Goal: Register for event/course

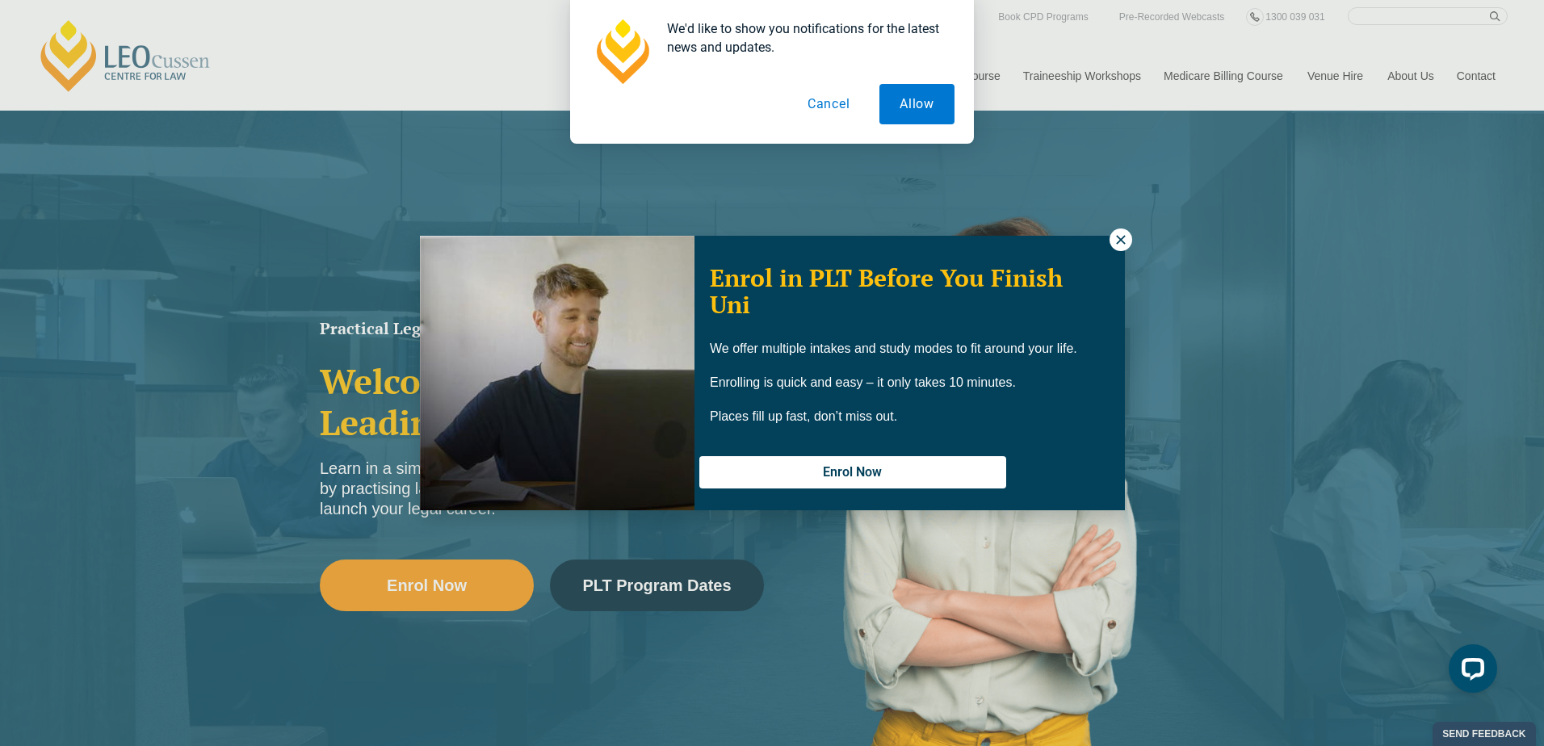
click at [1120, 238] on icon at bounding box center [1120, 240] width 15 height 15
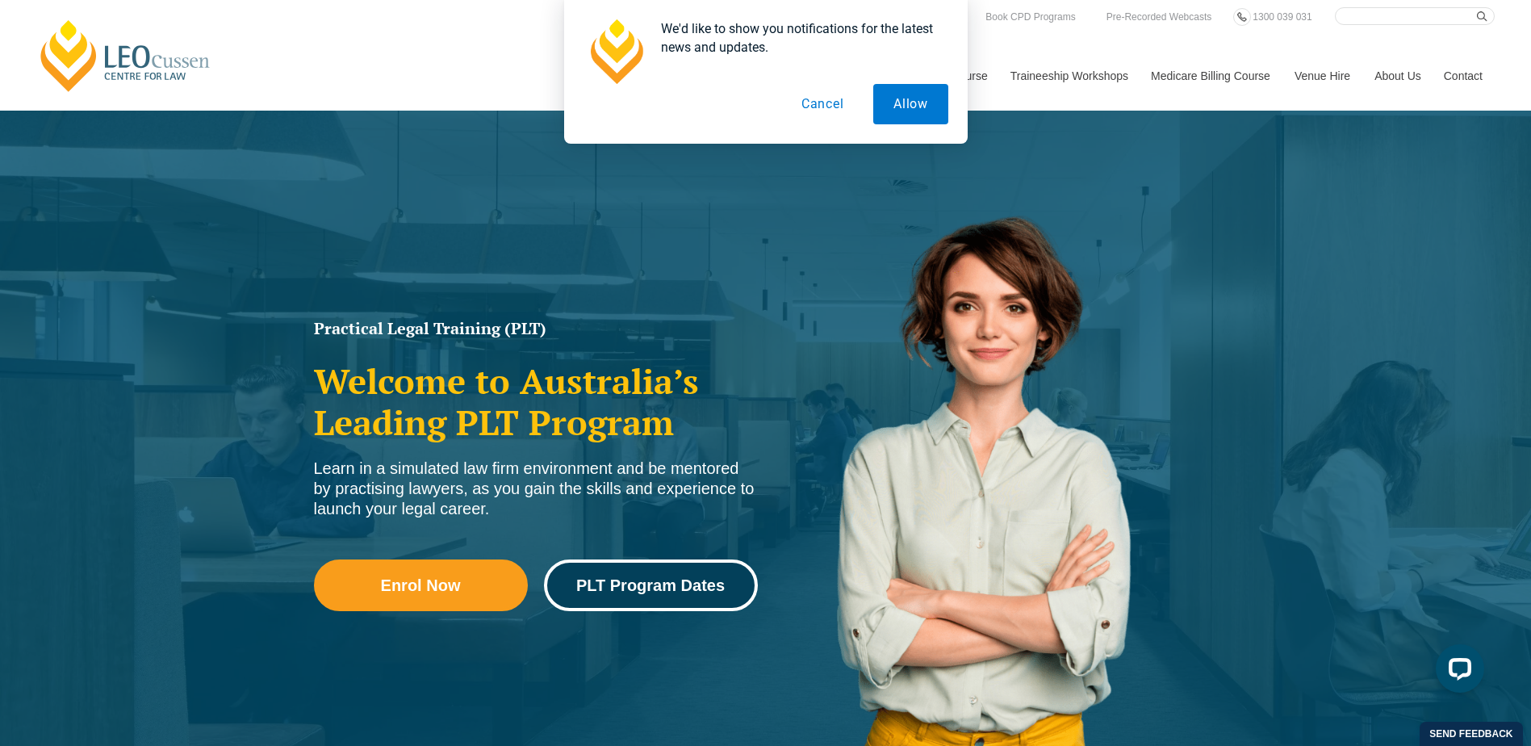
click at [649, 581] on span "PLT Program Dates" at bounding box center [650, 585] width 149 height 16
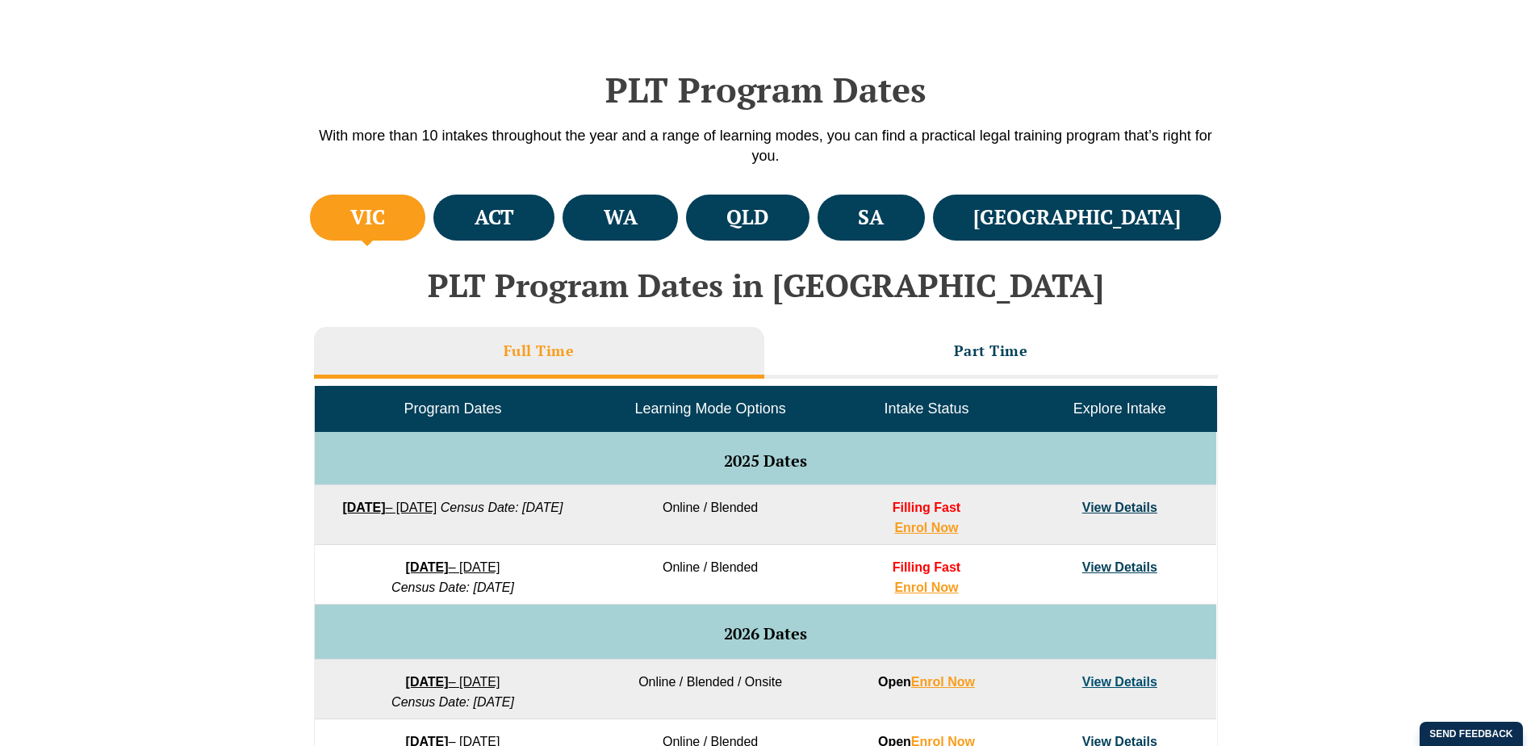
click at [541, 339] on li "Full Time" at bounding box center [539, 353] width 450 height 52
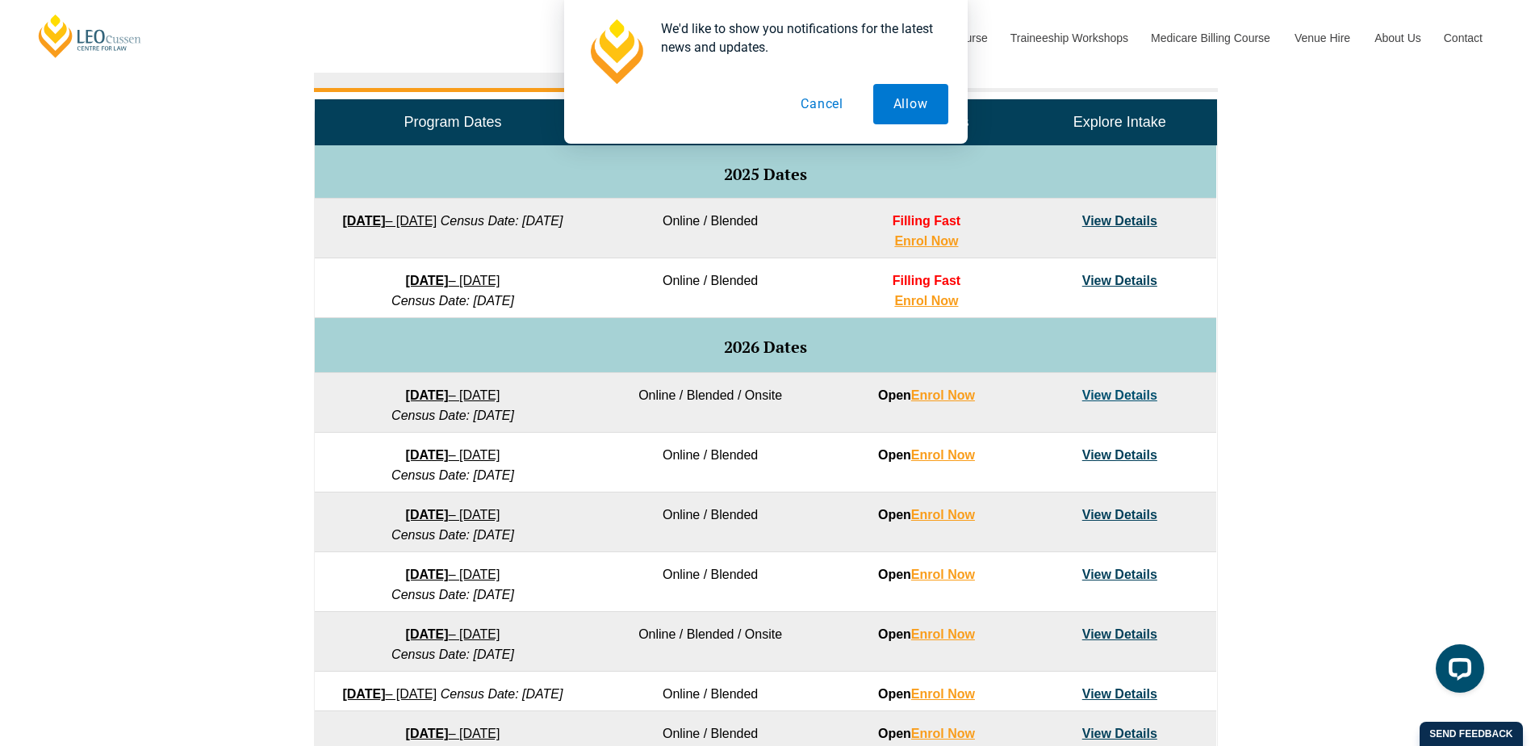
scroll to position [807, 0]
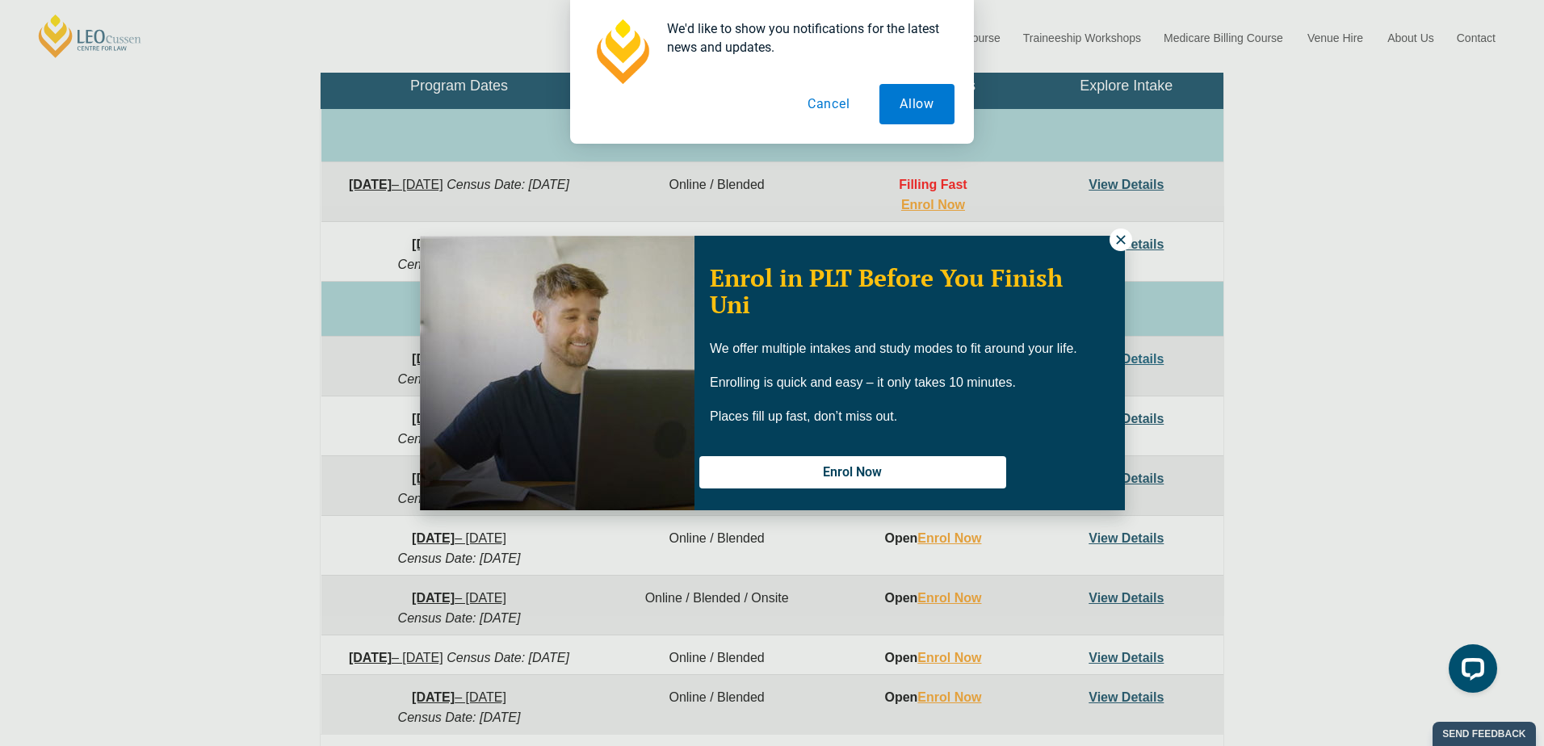
click at [1123, 243] on icon at bounding box center [1120, 239] width 9 height 9
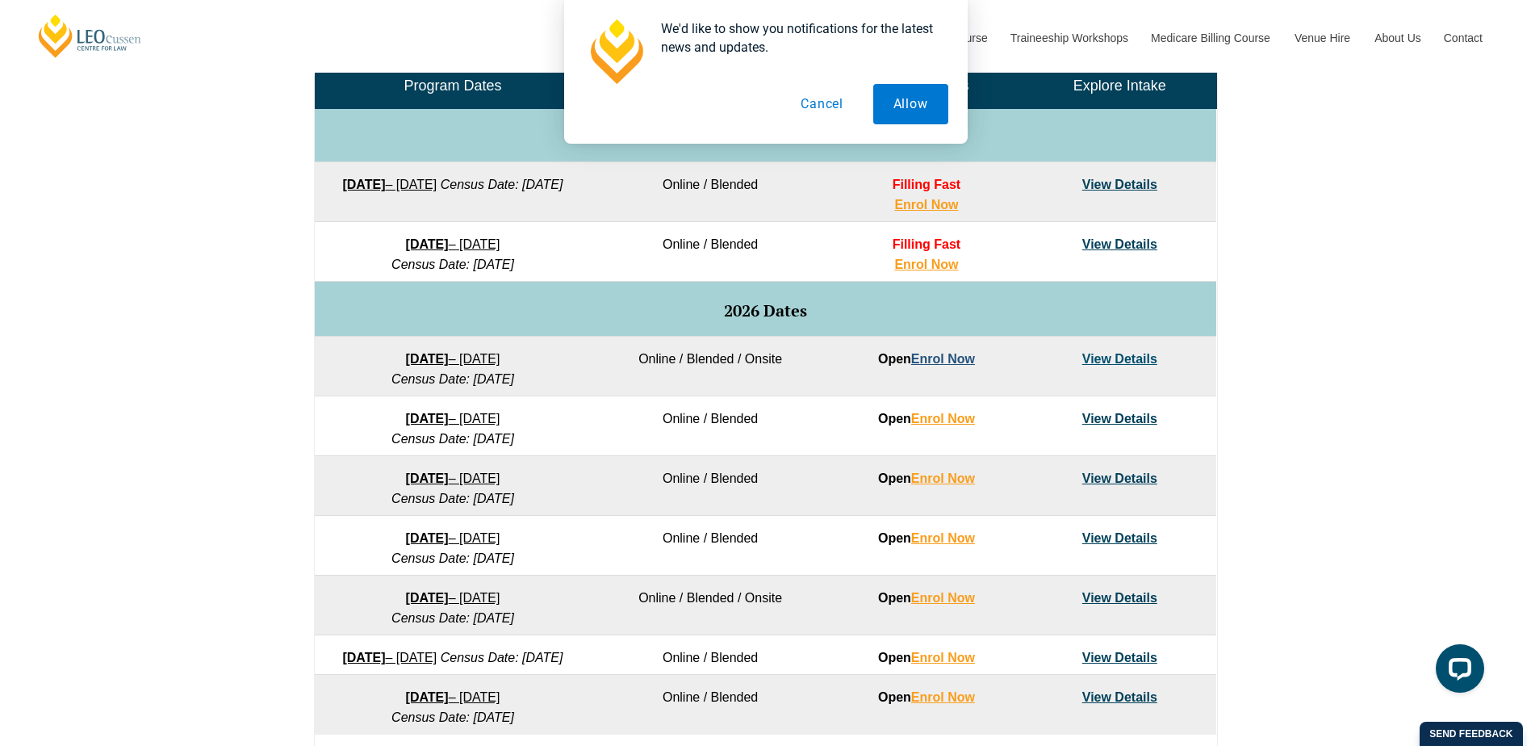
click at [936, 358] on link "Enrol Now" at bounding box center [943, 359] width 64 height 14
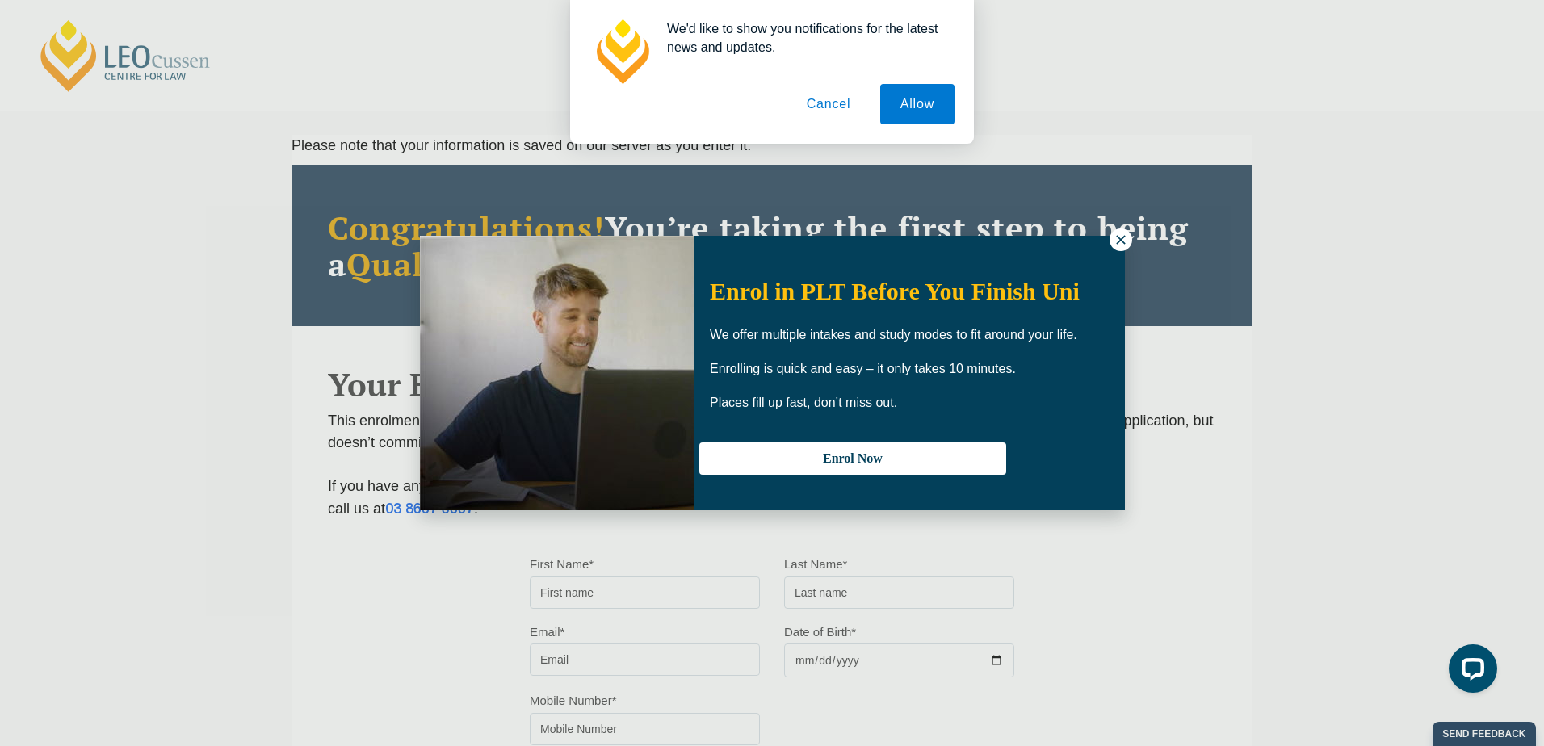
click at [1121, 240] on icon at bounding box center [1120, 239] width 9 height 9
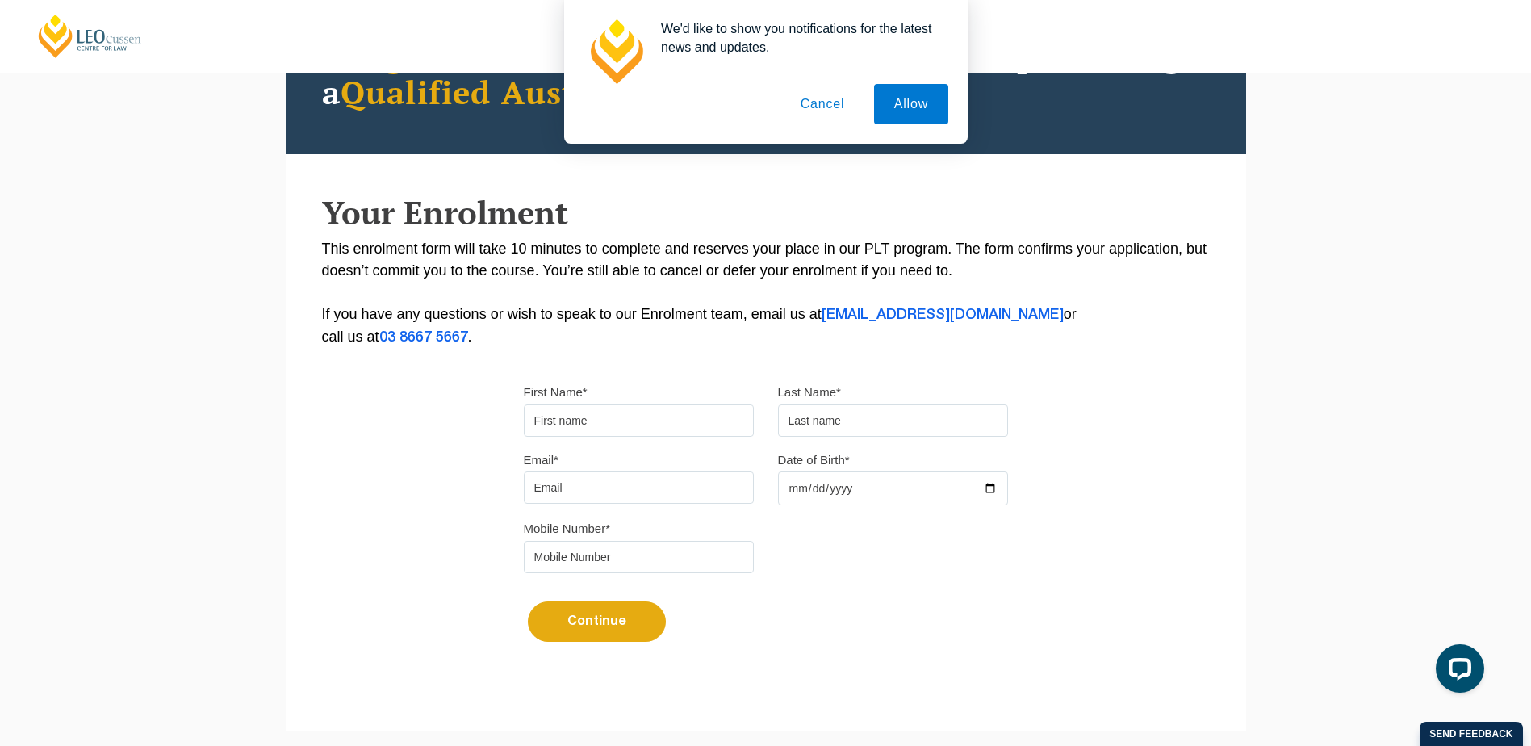
scroll to position [242, 0]
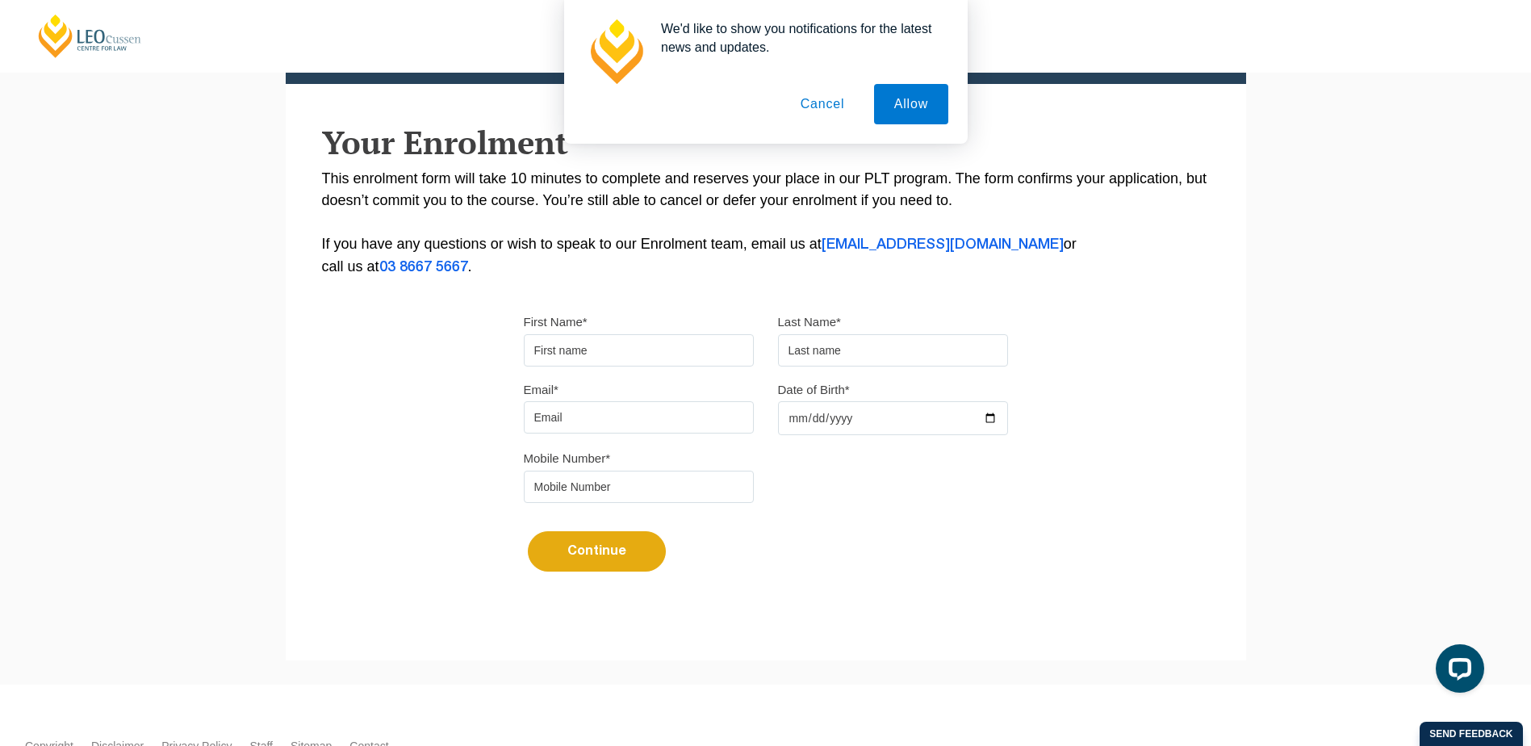
click at [631, 352] on input "First Name*" at bounding box center [639, 350] width 230 height 32
type input "Sarah"
type input "Davies"
type input "sarahdavies@live.com.au"
type input "2001-03-30"
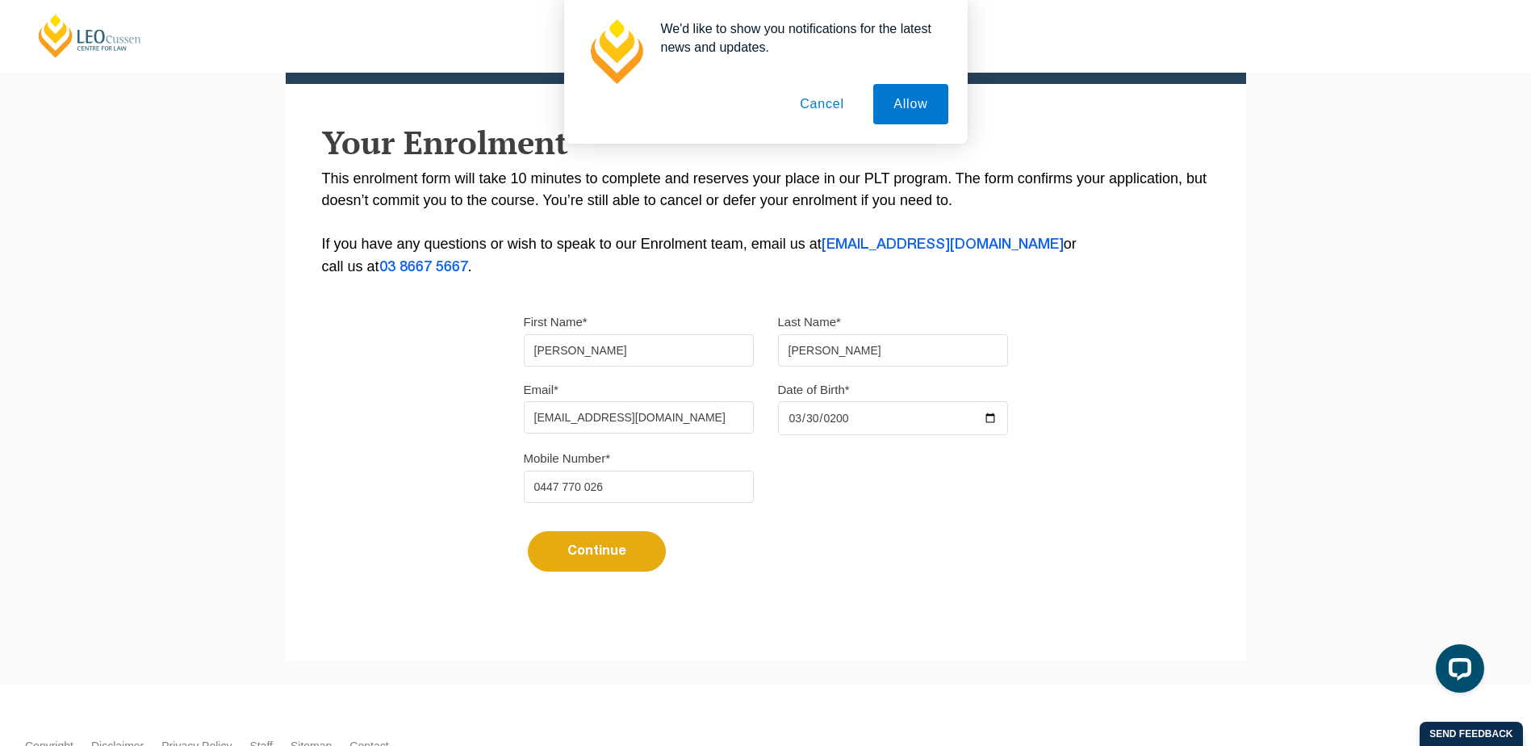
type input "0447 770 026"
click at [826, 110] on button "Cancel" at bounding box center [822, 104] width 85 height 40
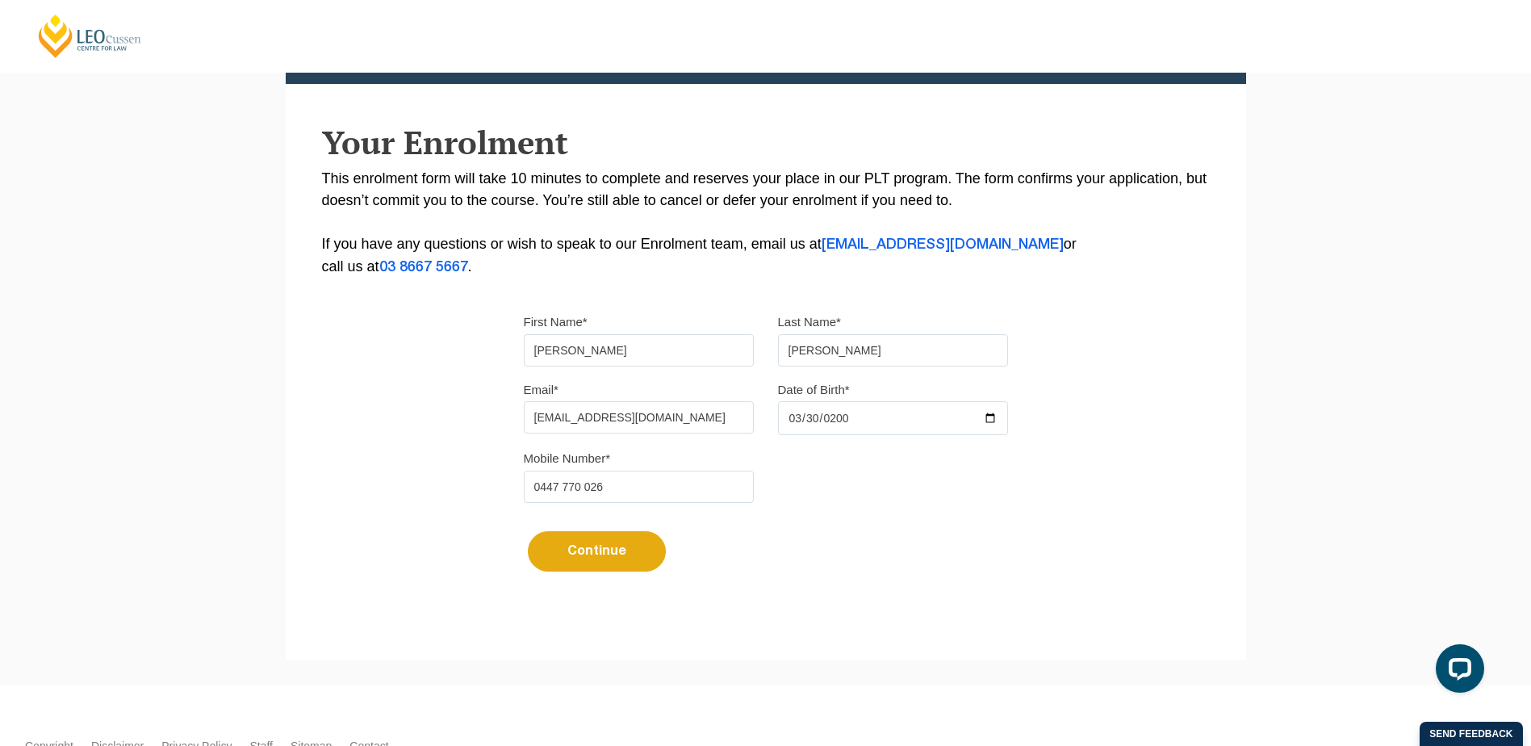
click at [601, 548] on button "Continue" at bounding box center [597, 551] width 138 height 40
select select
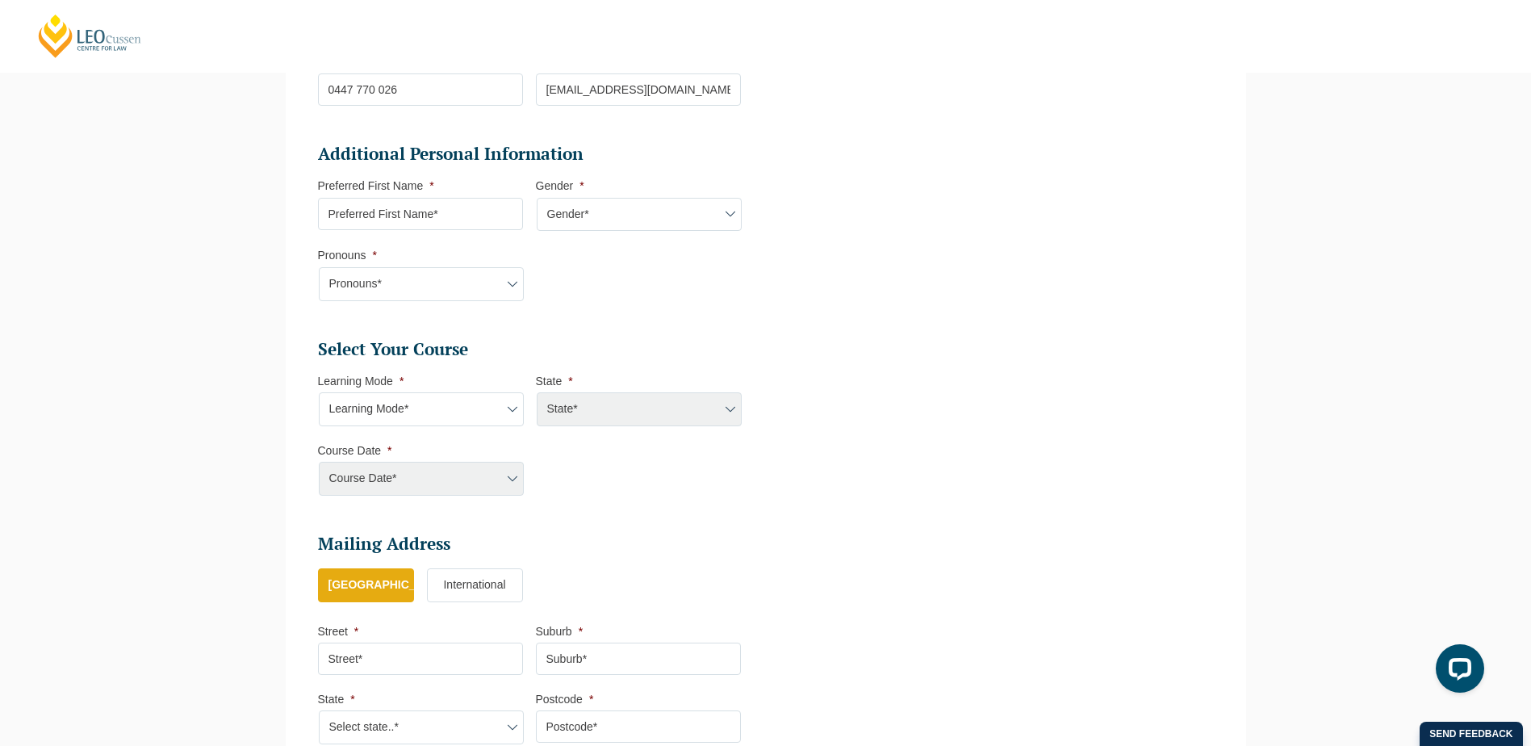
scroll to position [484, 0]
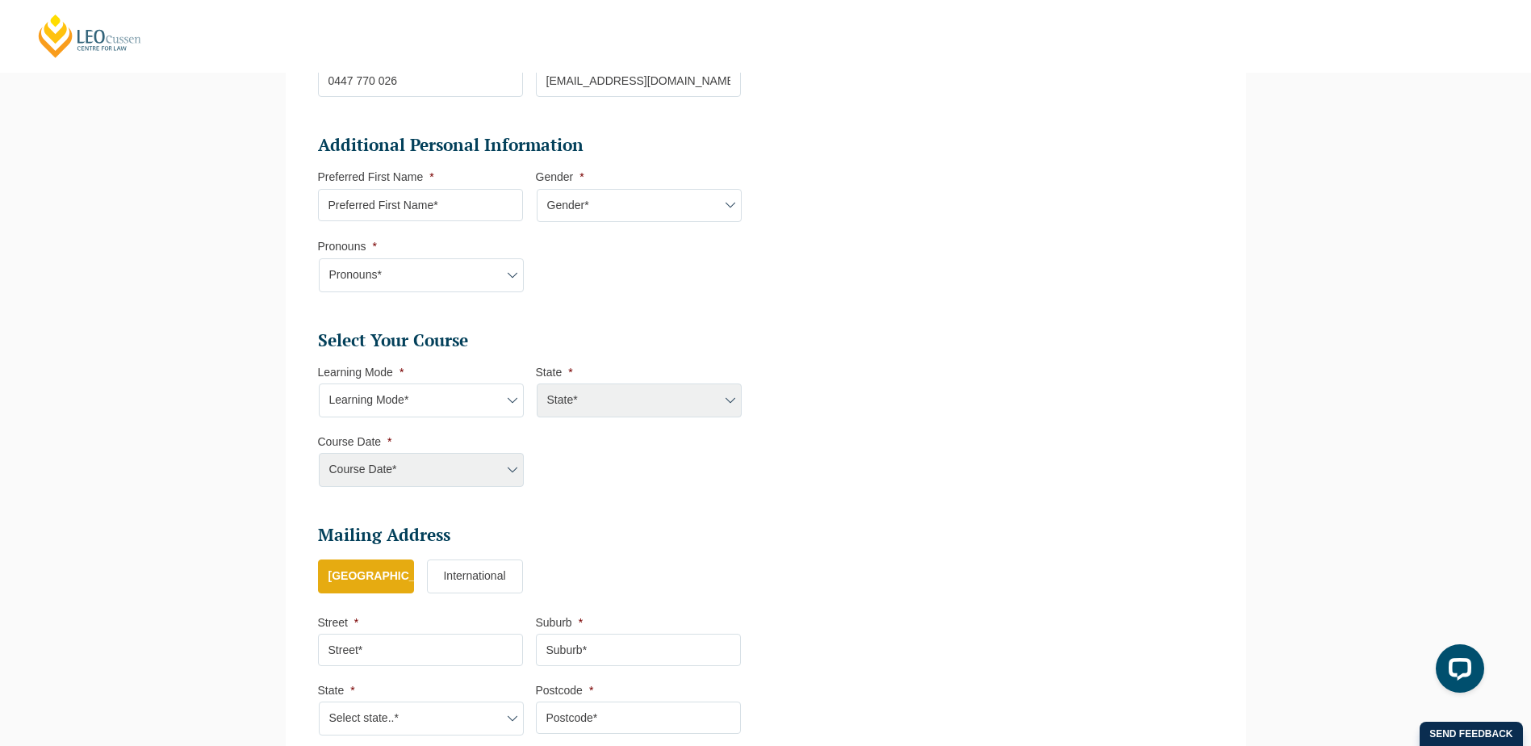
click at [434, 216] on input "Preferred First Name *" at bounding box center [420, 205] width 205 height 32
click at [849, 241] on ul "Personal Information First Name * Sarah Last Name * Davies Date of Birth * 30-0…" at bounding box center [766, 266] width 920 height 974
click at [445, 209] on input "Preferred First Name *" at bounding box center [420, 205] width 205 height 32
type input "Sarah"
drag, startPoint x: 529, startPoint y: 205, endPoint x: 560, endPoint y: 199, distance: 32.1
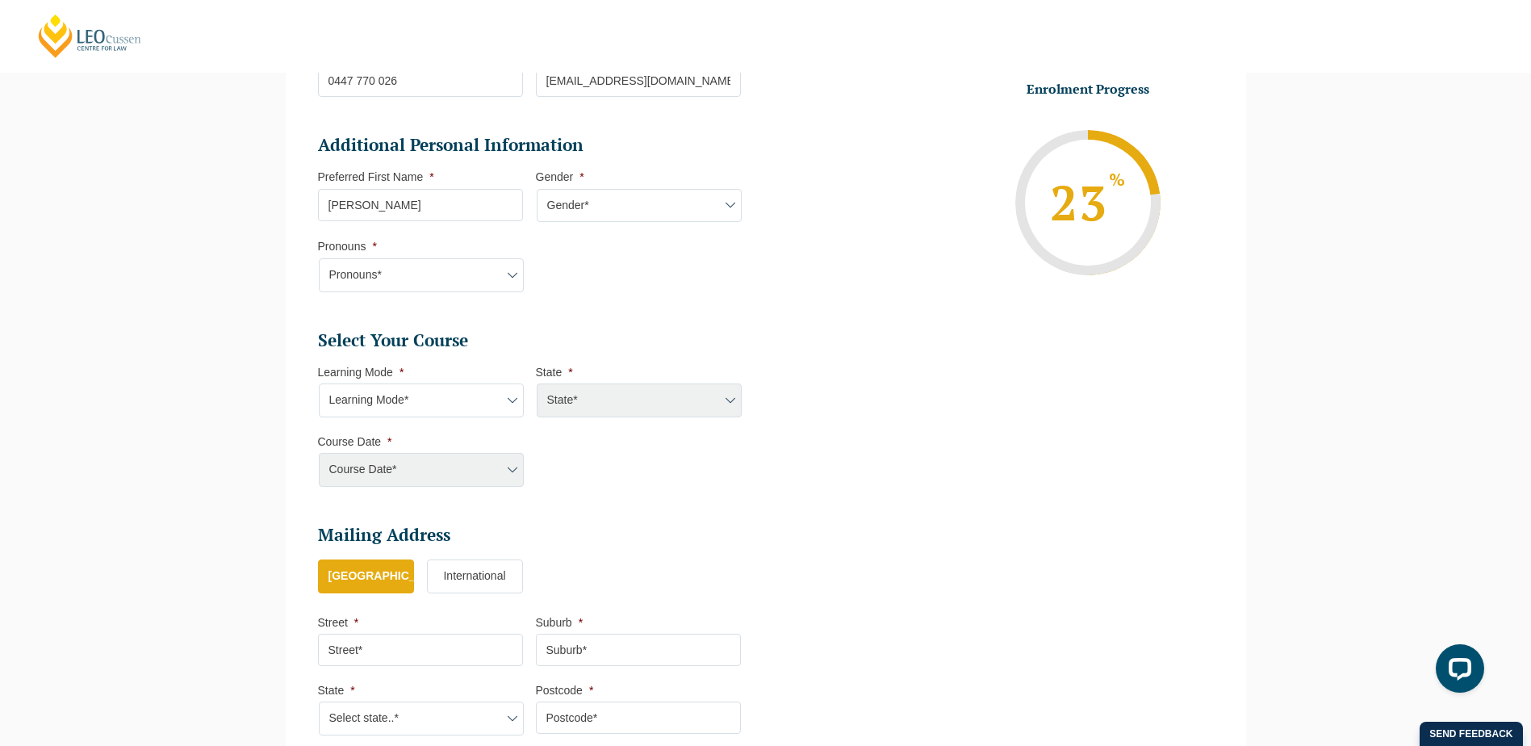
click at [529, 204] on li "Preferred First Name * Sarah" at bounding box center [427, 195] width 218 height 51
click at [560, 199] on select "Gender* Male Female Nonbinary Intersex Prefer not to disclose Other" at bounding box center [639, 206] width 205 height 34
select select "Female"
click at [537, 189] on select "Gender* Male Female Nonbinary Intersex Prefer not to disclose Other" at bounding box center [639, 206] width 205 height 34
click at [476, 270] on select "Pronouns* She/Her/Hers He/Him/His They/Them/Theirs Other Prefer not to disclose" at bounding box center [421, 275] width 205 height 34
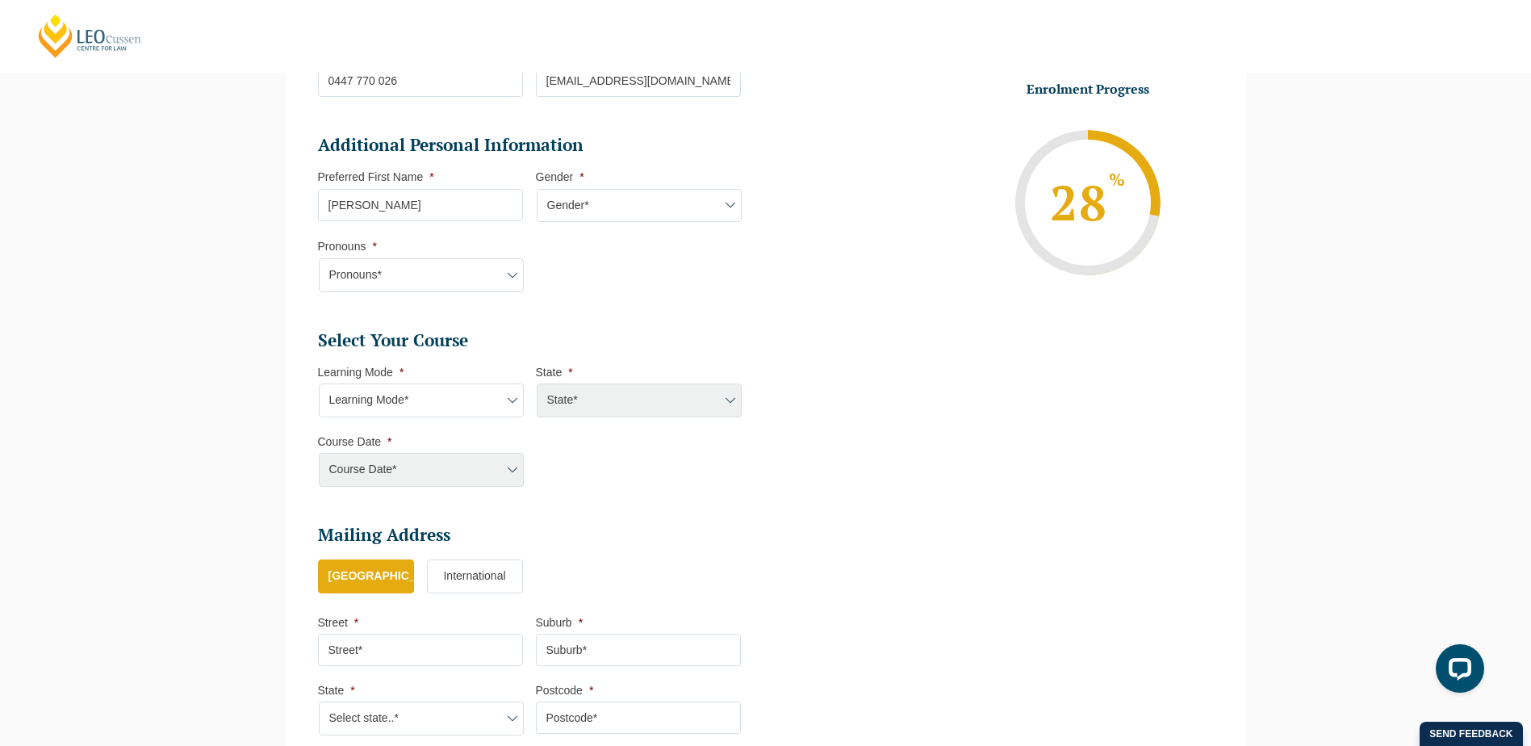
select select "She/Her/Hers"
click at [319, 258] on select "Pronouns* She/Her/Hers He/Him/His They/Them/Theirs Other Prefer not to disclose" at bounding box center [421, 275] width 205 height 34
click at [692, 319] on ul "Personal Information First Name * Sarah Last Name * Davies Date of Birth * 30-0…" at bounding box center [536, 275] width 436 height 953
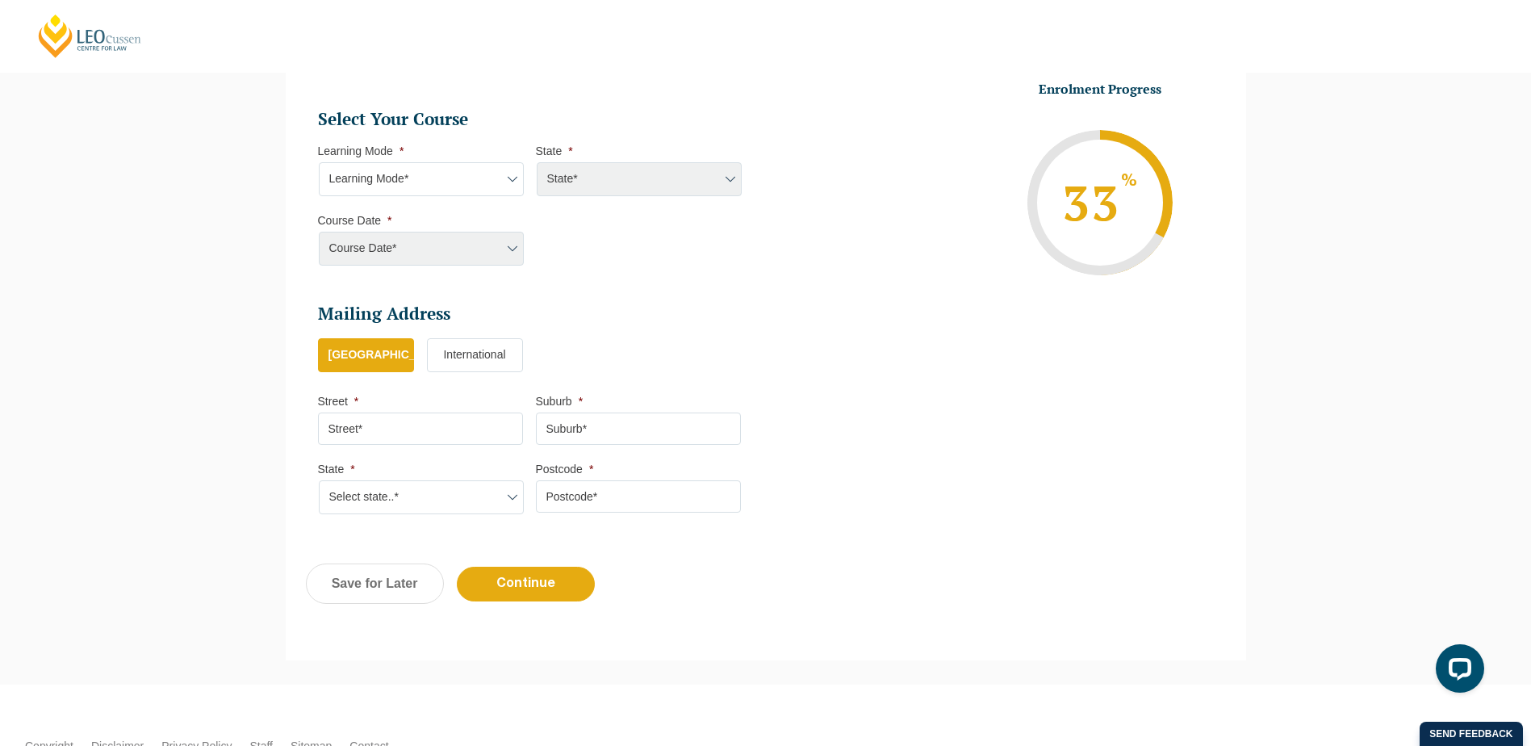
scroll to position [727, 0]
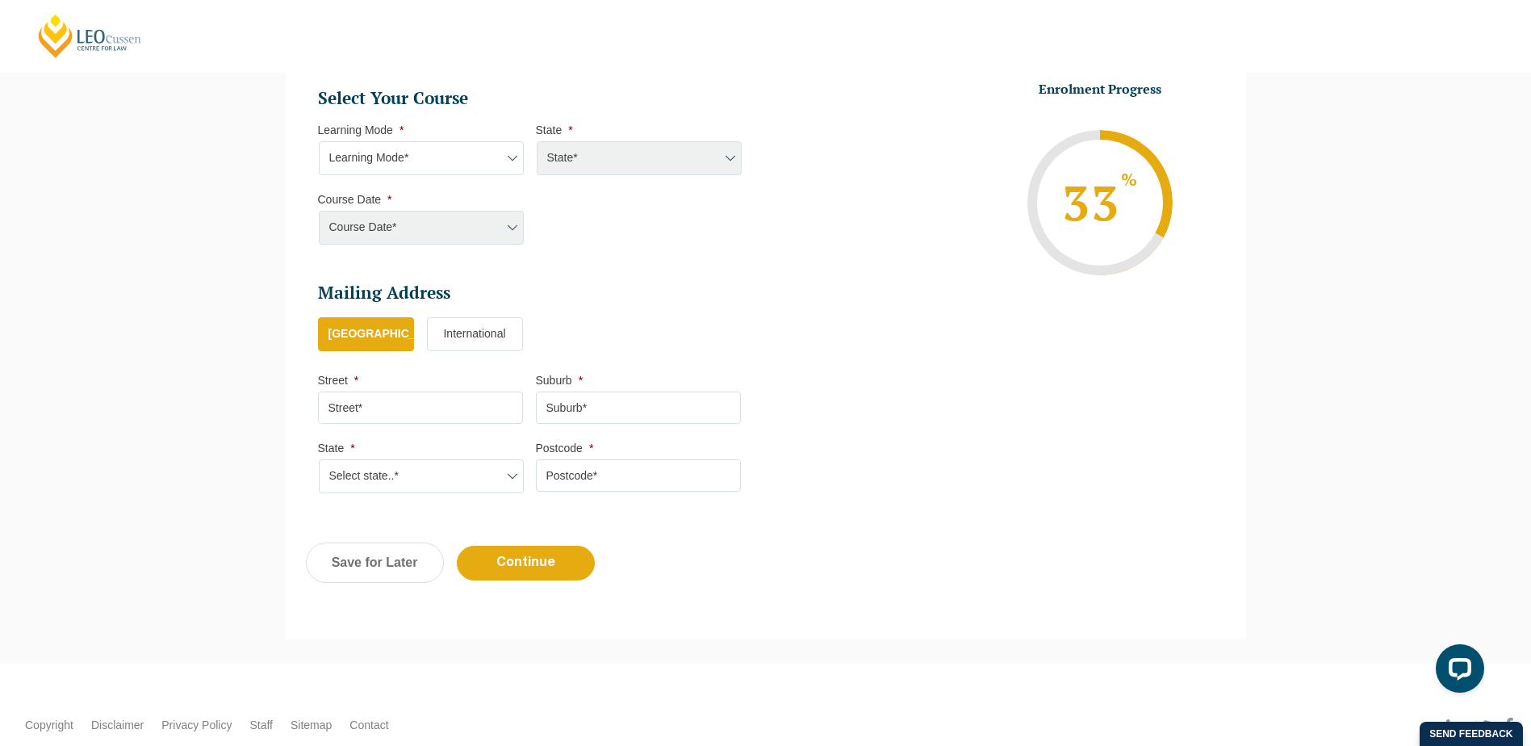
click at [375, 170] on select "Learning Mode* Online Full Time Learning Online Part Time Learning Blended Full…" at bounding box center [421, 158] width 205 height 34
click at [861, 291] on li "Enrolment Progress 33 % Form Progress Download Course Guide enrolment@leocussen…" at bounding box center [996, 202] width 436 height 243
click at [643, 167] on div "State* ACT/NSW National (ACT/NSW, VIC, QLD, SA, WA) QLD SA VIC WA MAD GAD ABL" at bounding box center [638, 158] width 205 height 34
click at [446, 232] on div "Course Date* Maddocks 2024 December 2023 (04-12-2023 to 17-05-2024) May 2023 (2…" at bounding box center [420, 228] width 205 height 34
click at [492, 223] on div "Course Date* Maddocks 2024 December 2023 (04-12-2023 to 17-05-2024) May 2023 (2…" at bounding box center [420, 228] width 205 height 34
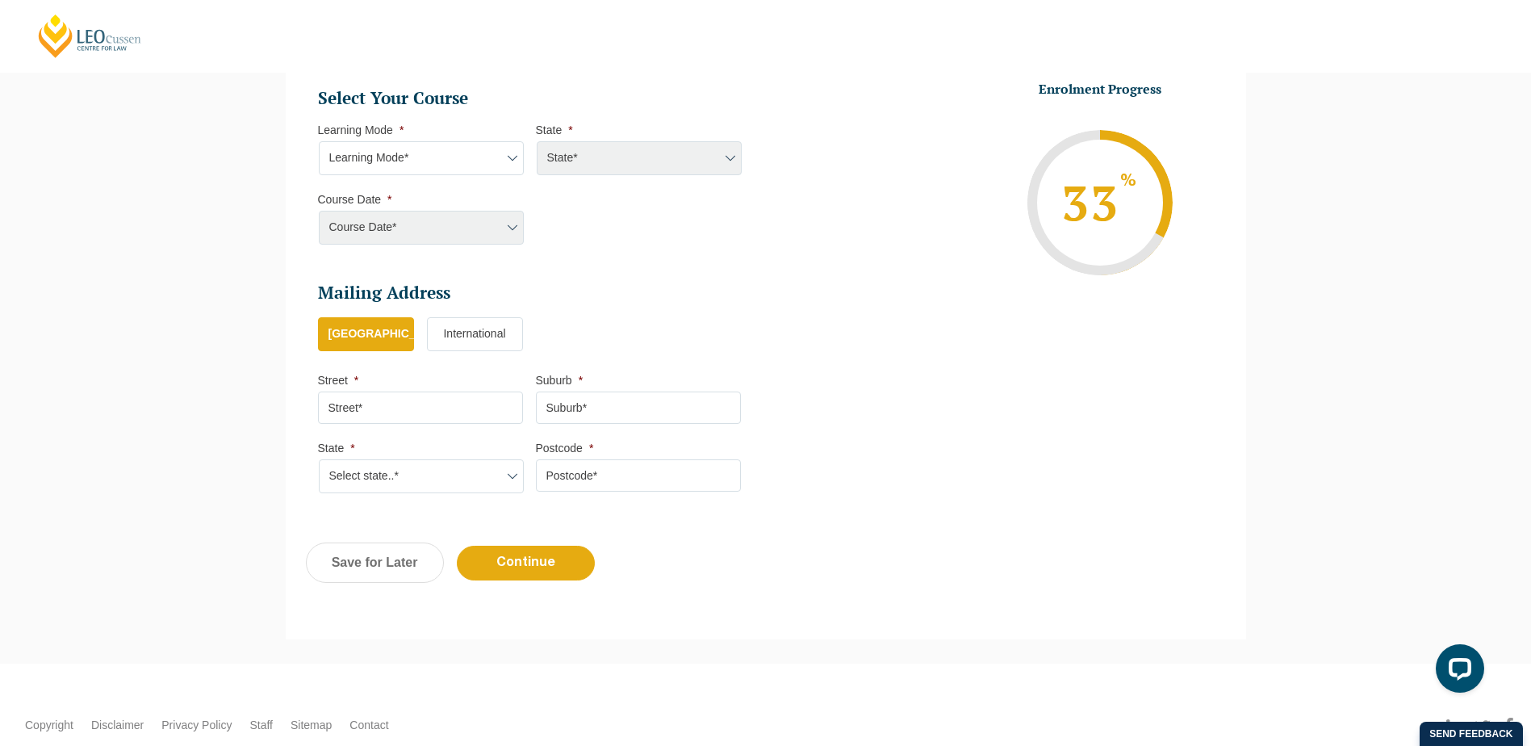
click at [622, 148] on div "State* ACT/NSW National (ACT/NSW, VIC, QLD, SA, WA) QLD SA VIC WA MAD GAD ABL" at bounding box center [638, 158] width 205 height 34
click at [471, 167] on select "Learning Mode* Online Full Time Learning Online Part Time Learning Blended Full…" at bounding box center [421, 158] width 205 height 34
click at [319, 141] on select "Learning Mode* Online Full Time Learning Online Part Time Learning Blended Full…" at bounding box center [421, 158] width 205 height 34
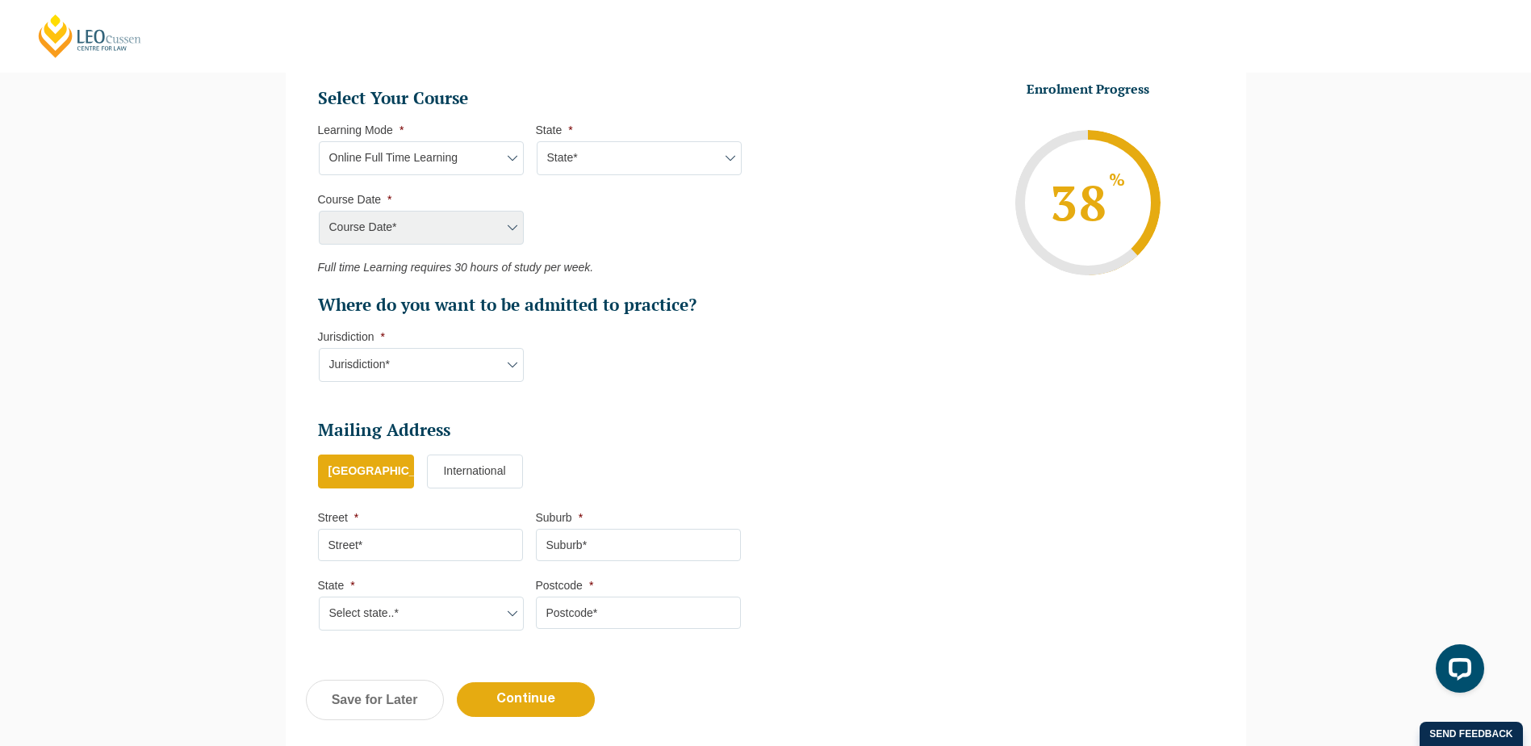
click at [455, 164] on select "Learning Mode* Online Full Time Learning Online Part Time Learning Blended Full…" at bounding box center [421, 158] width 205 height 34
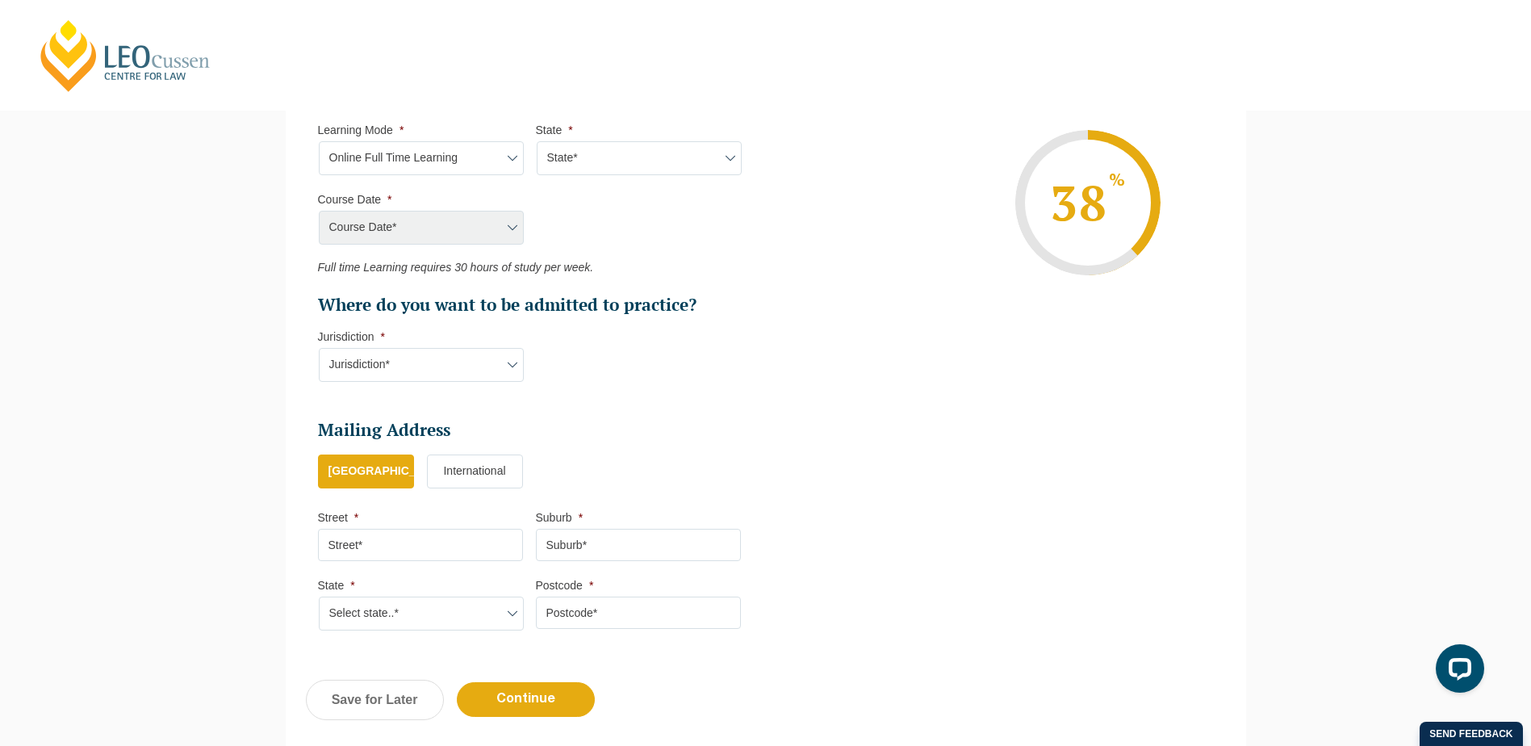
click at [859, 235] on li "Enrolment Progress 38 % Form Progress Download Course Guide enrolment@leocussen…" at bounding box center [984, 202] width 436 height 243
click at [406, 228] on div "Course Date* Maddocks 2024 December 2023 (04-12-2023 to 17-05-2024) May 2023 (2…" at bounding box center [420, 228] width 205 height 34
click at [404, 160] on select "Learning Mode* Online Full Time Learning Online Part Time Learning Blended Full…" at bounding box center [421, 158] width 205 height 34
click at [319, 141] on select "Learning Mode* Online Full Time Learning Online Part Time Learning Blended Full…" at bounding box center [421, 158] width 205 height 34
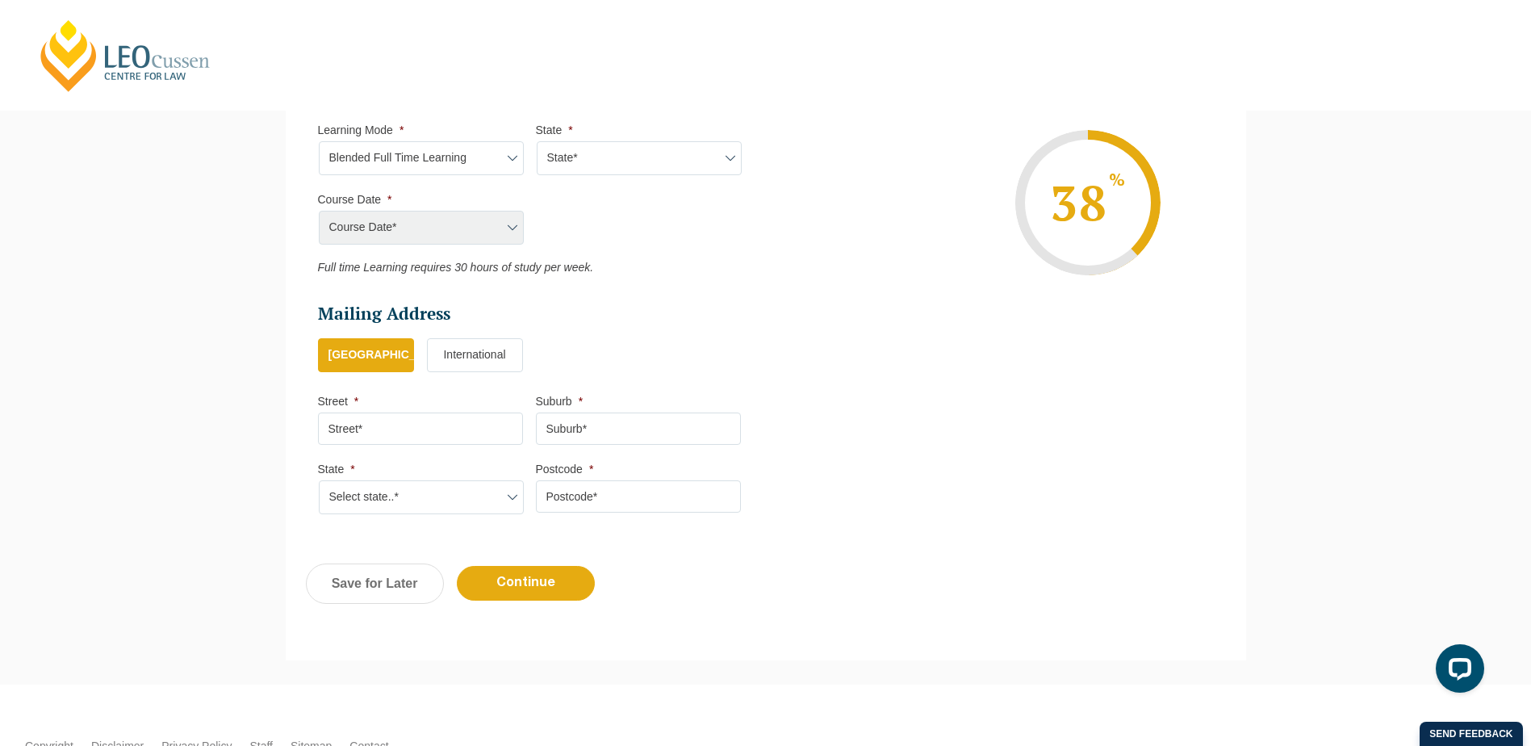
click at [463, 157] on select "Learning Mode* Online Full Time Learning Online Part Time Learning Blended Full…" at bounding box center [421, 158] width 205 height 34
click at [319, 141] on select "Learning Mode* Online Full Time Learning Online Part Time Learning Blended Full…" at bounding box center [421, 158] width 205 height 34
click at [492, 168] on select "Learning Mode* Online Full Time Learning Online Part Time Learning Blended Full…" at bounding box center [421, 158] width 205 height 34
select select "Blended Full Time Learning"
click at [319, 141] on select "Learning Mode* Online Full Time Learning Online Part Time Learning Blended Full…" at bounding box center [421, 158] width 205 height 34
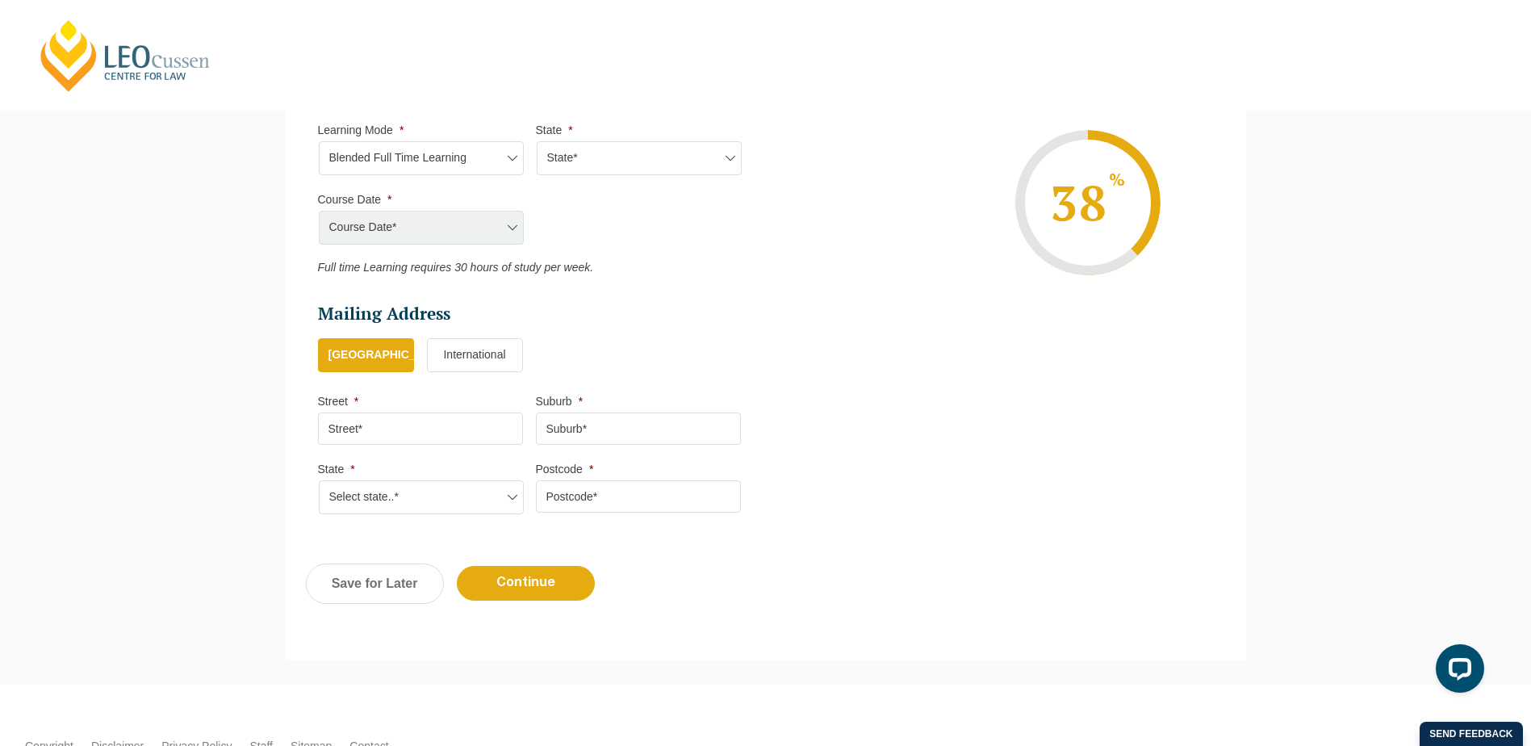
click at [682, 224] on ul "Select Your Course This field is hidden when viewing the form Only for Flinder …" at bounding box center [536, 180] width 436 height 187
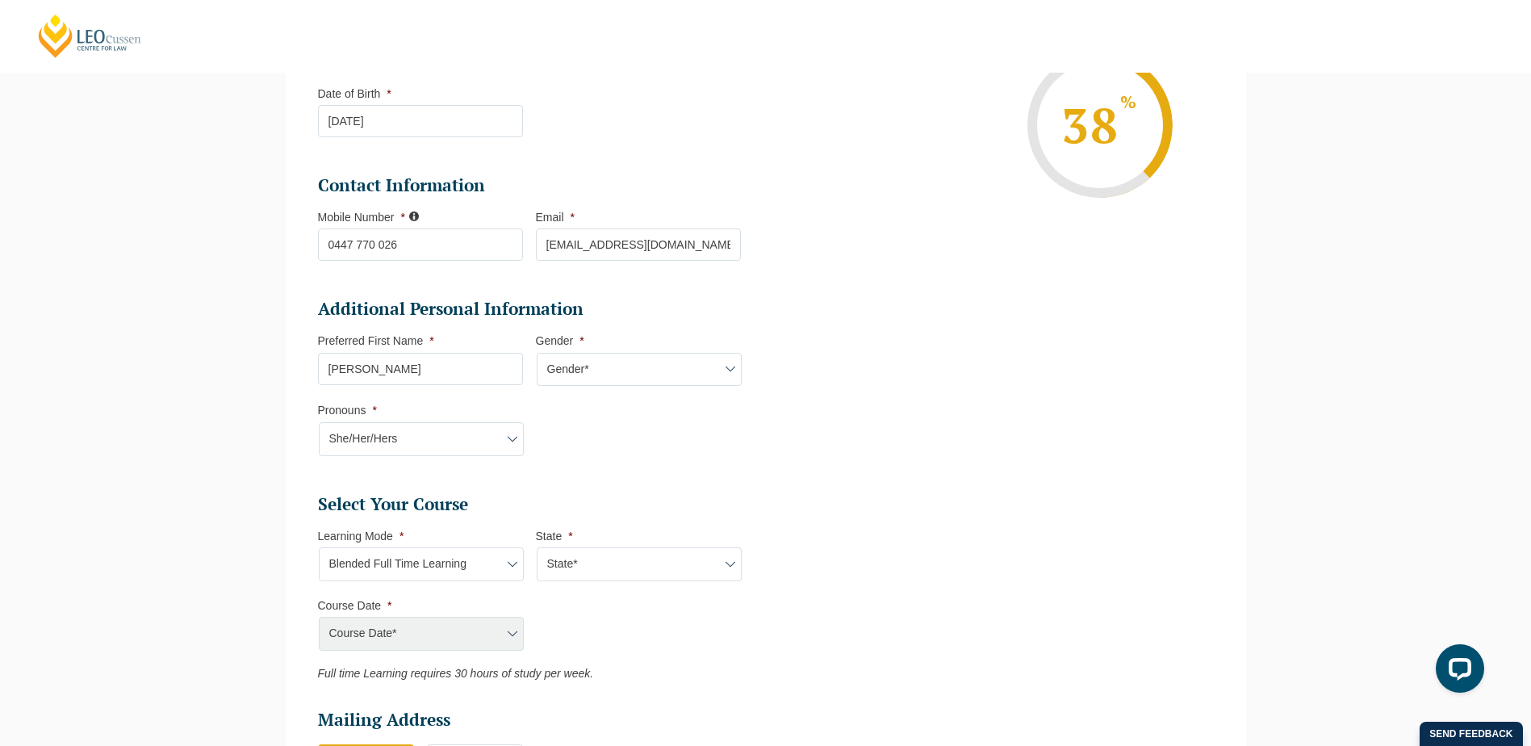
scroll to position [180, 0]
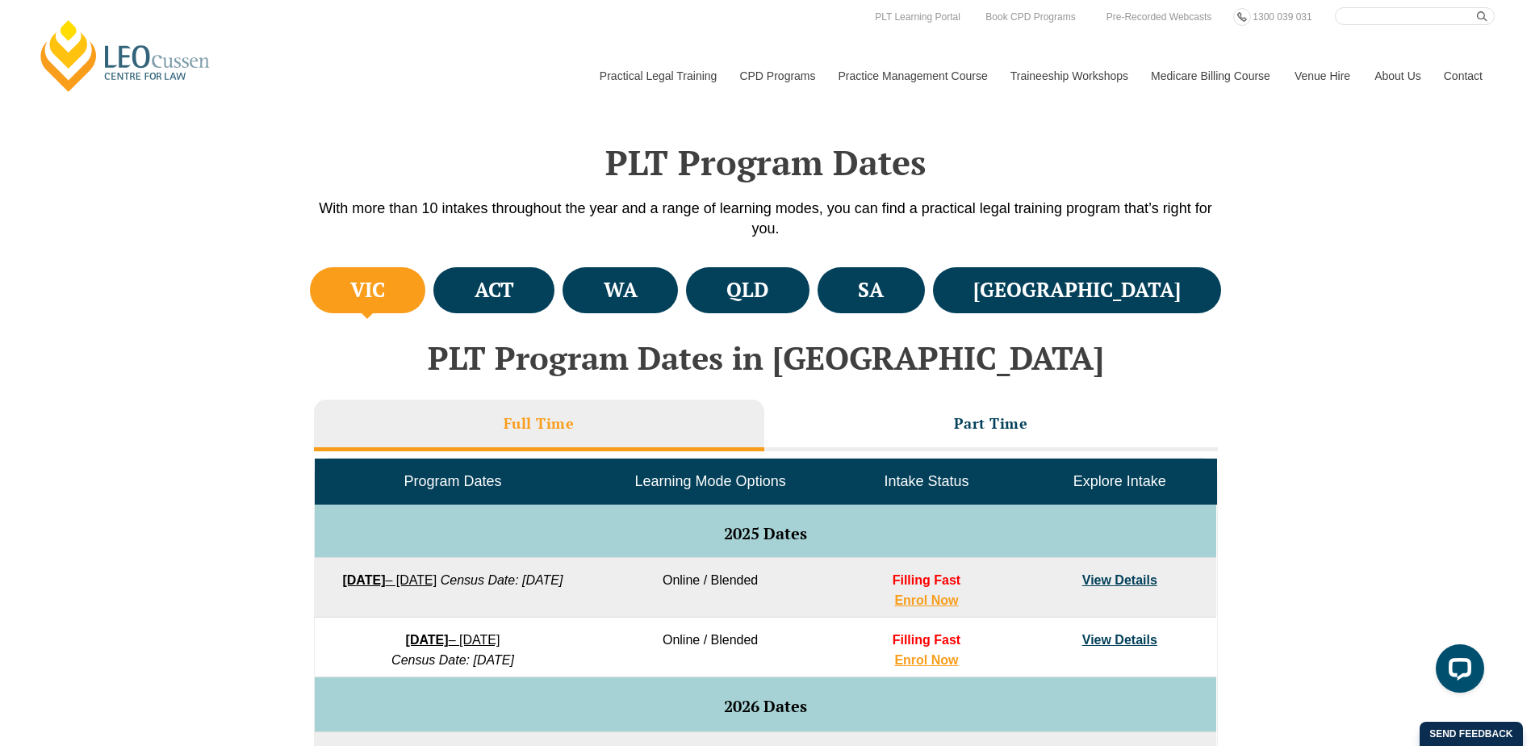
scroll to position [408, 0]
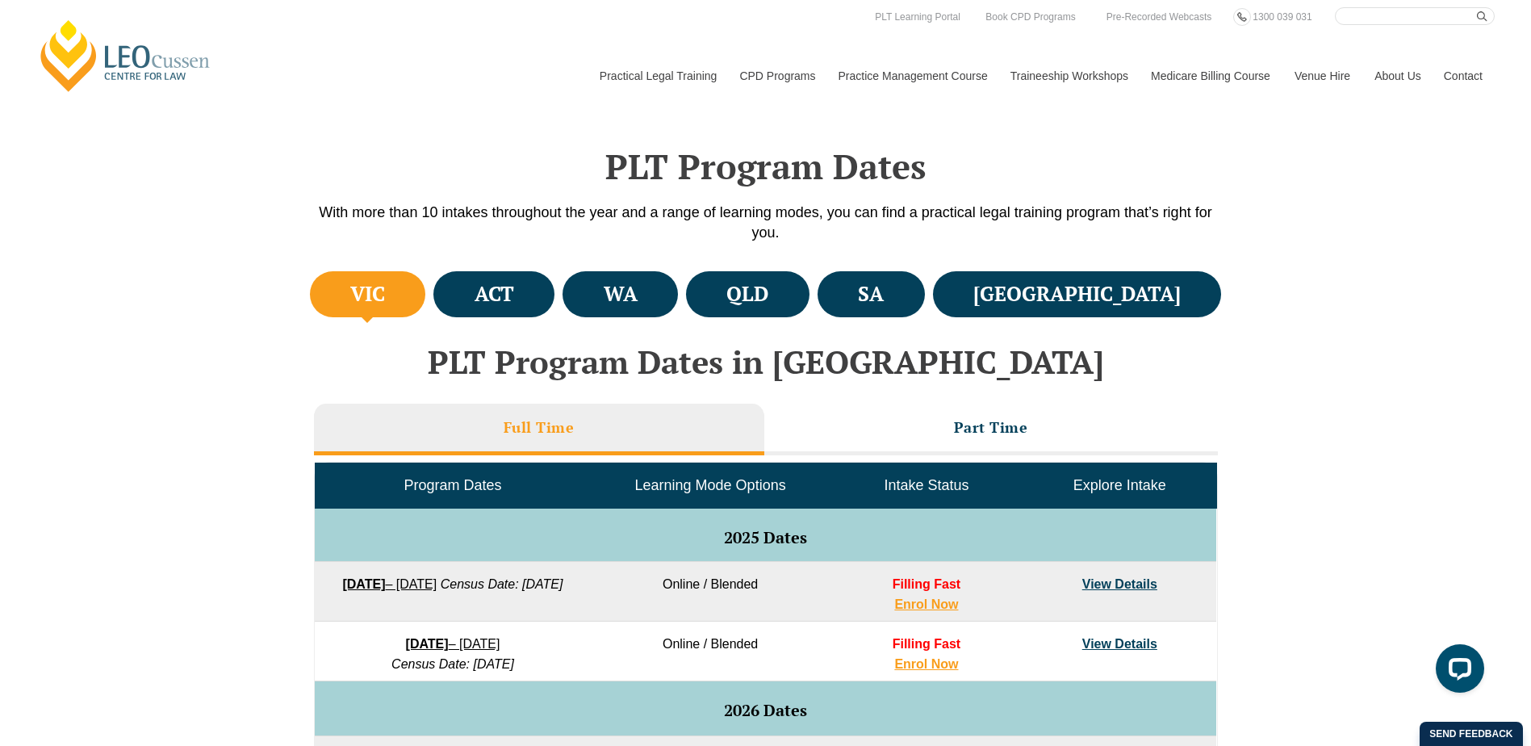
click at [789, 486] on td "Learning Mode Options" at bounding box center [710, 485] width 239 height 45
click at [776, 484] on span "Learning Mode Options" at bounding box center [710, 485] width 151 height 16
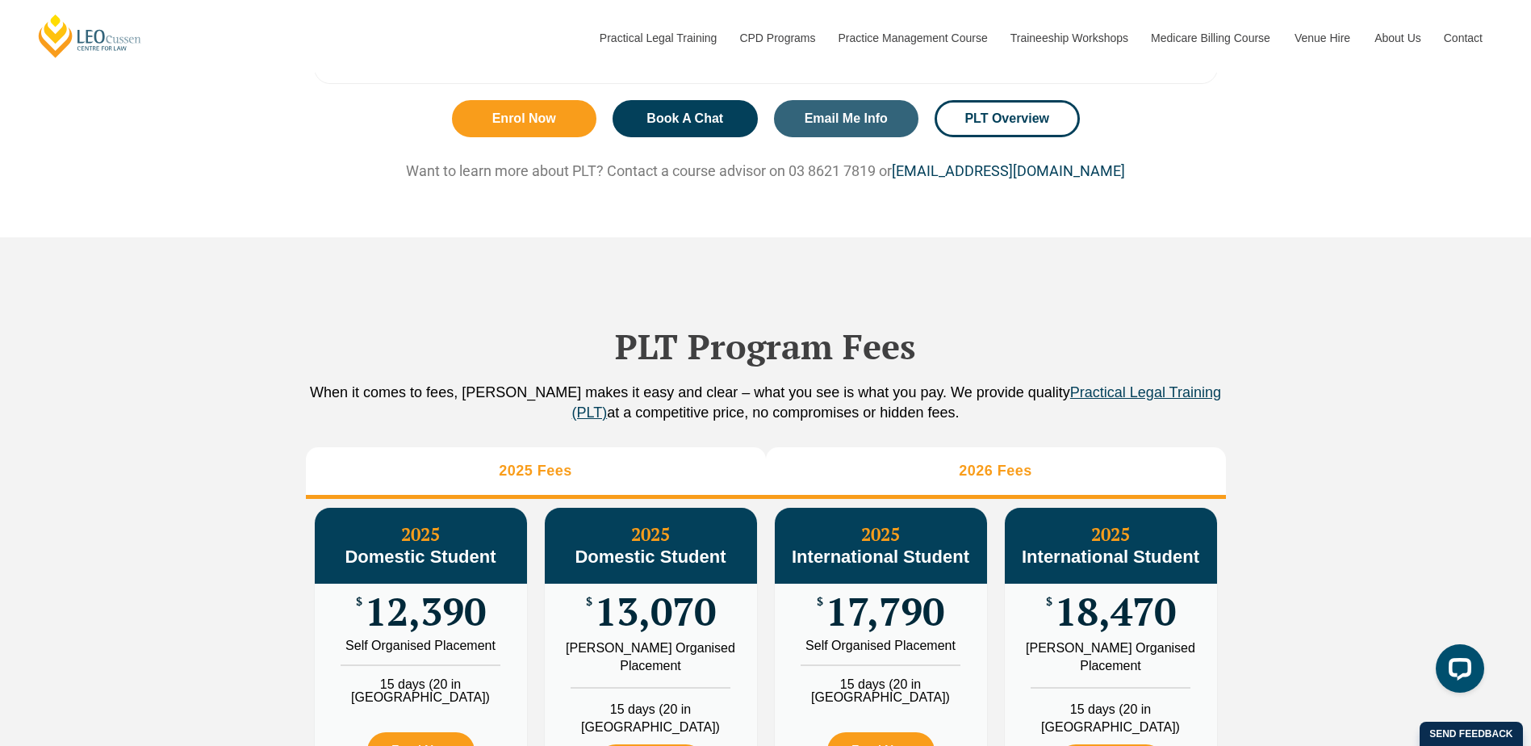
scroll to position [1538, 0]
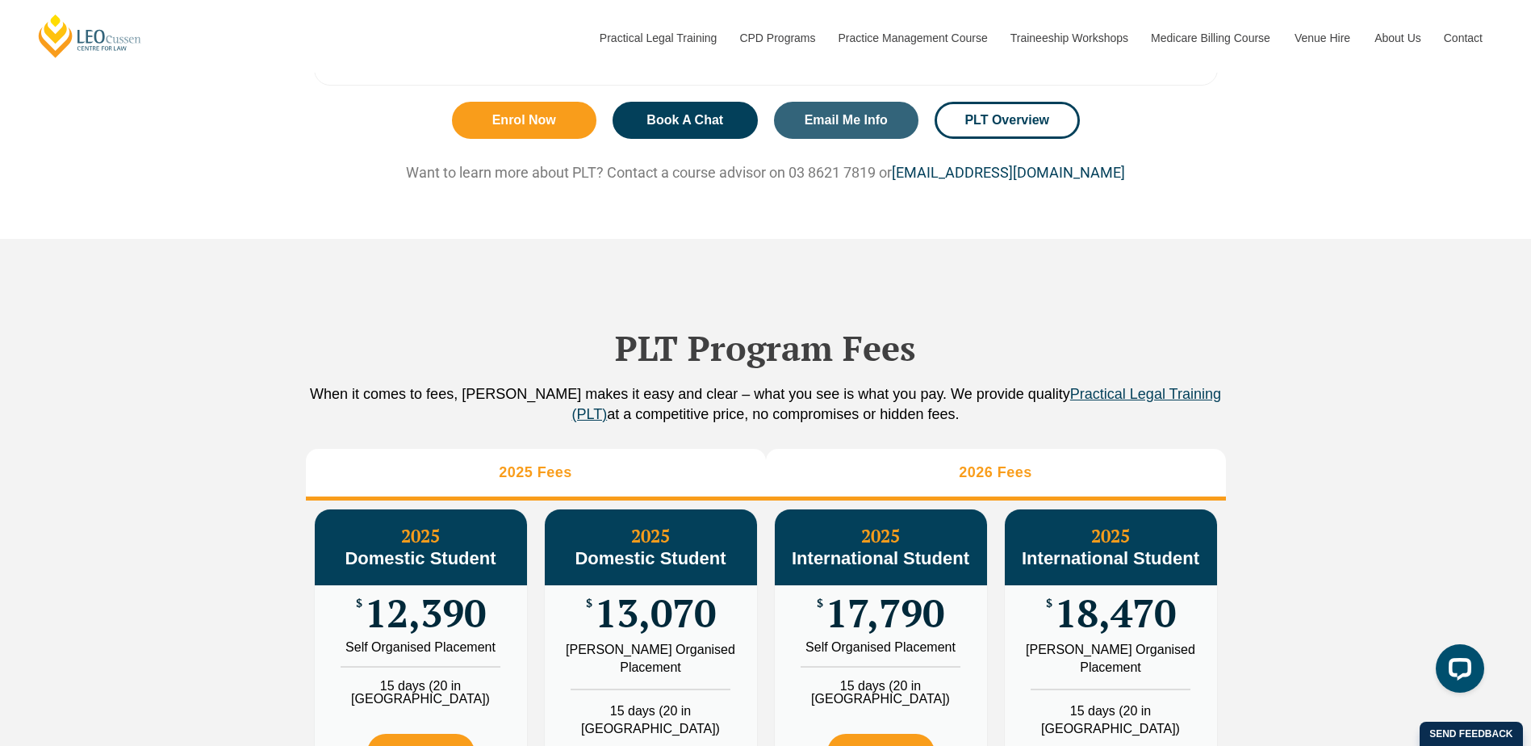
click at [920, 485] on li "2026 Fees" at bounding box center [996, 475] width 460 height 52
click at [651, 501] on li "2025 Fees" at bounding box center [536, 475] width 460 height 52
click at [905, 484] on li "2026 Fees" at bounding box center [996, 475] width 460 height 52
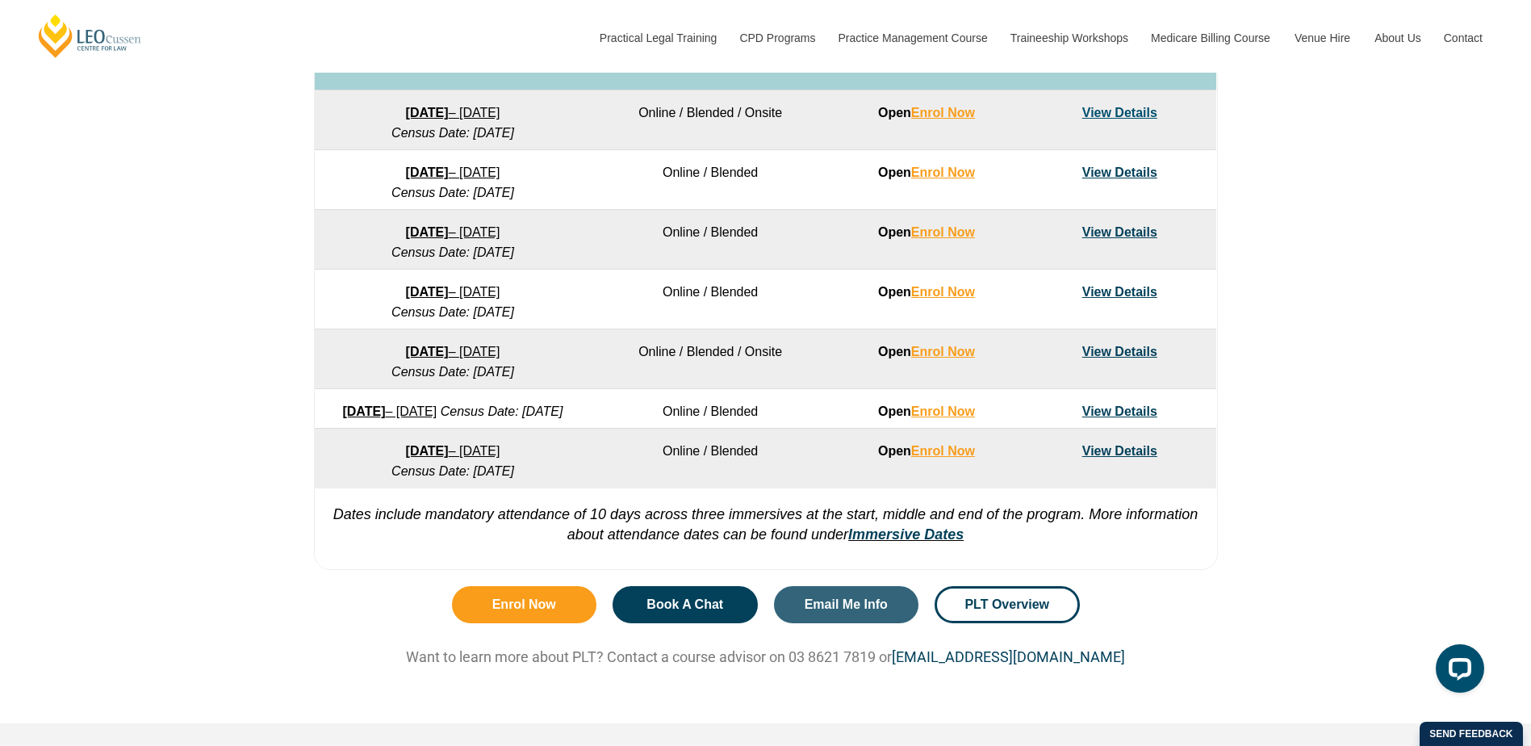
scroll to position [892, 0]
